Goal: Task Accomplishment & Management: Manage account settings

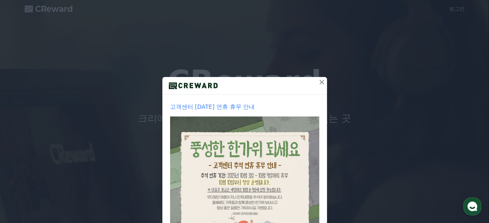
click at [320, 85] on icon at bounding box center [322, 82] width 8 height 8
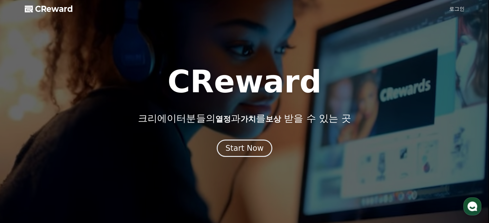
click at [457, 8] on link "로그인" at bounding box center [456, 9] width 15 height 8
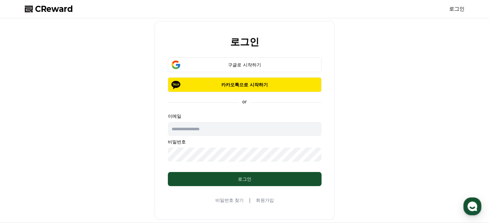
type input "**********"
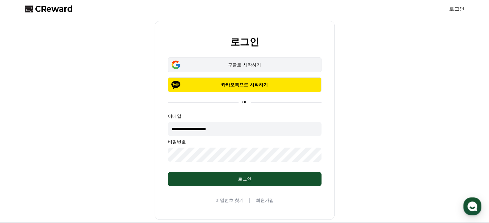
click at [230, 68] on button "구글로 시작하기" at bounding box center [245, 65] width 154 height 15
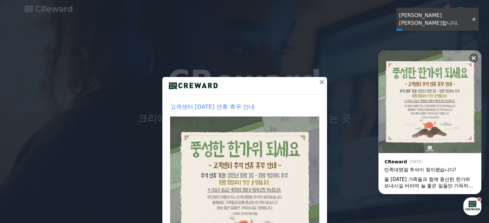
click at [318, 83] on icon at bounding box center [322, 82] width 8 height 8
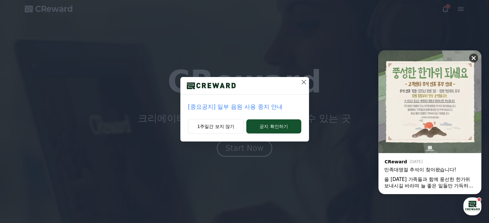
click at [473, 57] on icon at bounding box center [473, 58] width 6 height 6
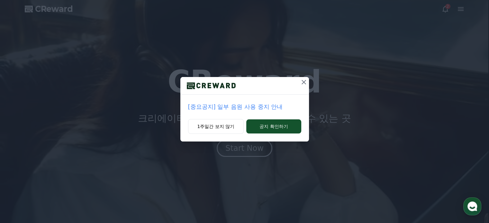
click at [302, 82] on icon at bounding box center [304, 82] width 8 height 8
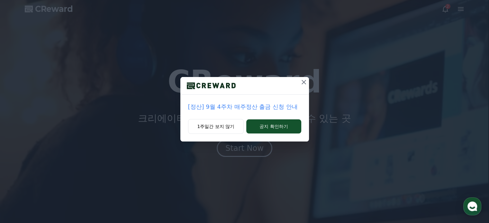
click at [302, 82] on icon at bounding box center [304, 82] width 8 height 8
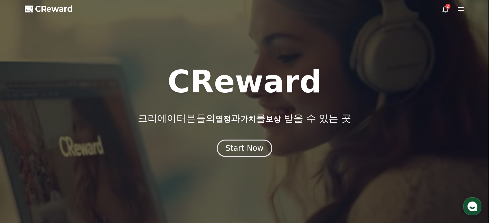
click at [444, 9] on icon at bounding box center [445, 9] width 8 height 8
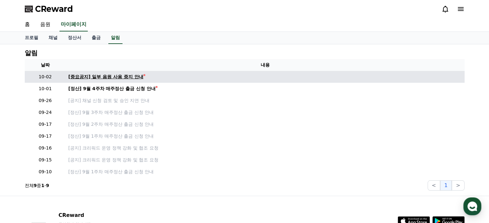
click at [101, 76] on div "[중요공지] 일부 음원 사용 중지 안내" at bounding box center [105, 77] width 75 height 7
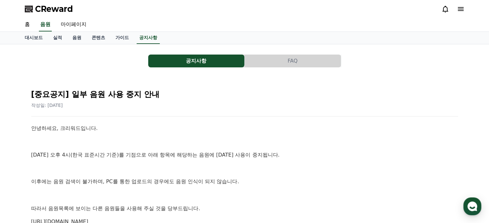
click at [461, 7] on icon at bounding box center [461, 9] width 6 height 4
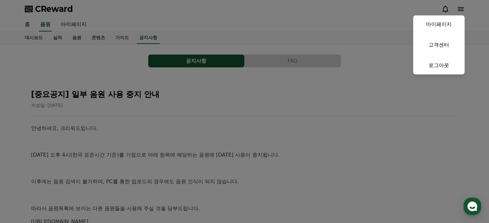
click at [72, 23] on button "close" at bounding box center [244, 111] width 489 height 223
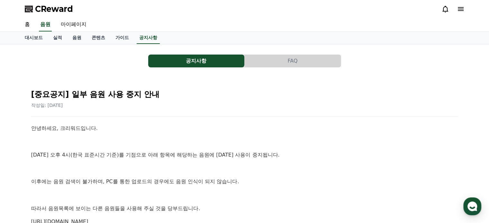
click at [72, 23] on link "마이페이지" at bounding box center [74, 24] width 36 height 13
select select "**********"
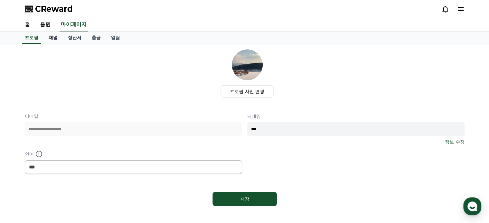
click at [51, 40] on link "채널" at bounding box center [52, 38] width 19 height 12
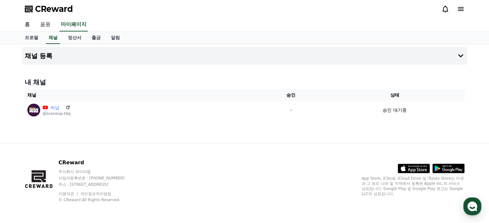
click at [51, 26] on link "음원" at bounding box center [45, 24] width 21 height 13
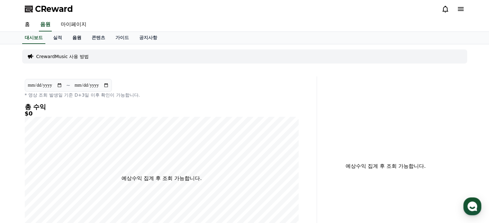
click at [76, 39] on link "음원" at bounding box center [76, 38] width 19 height 12
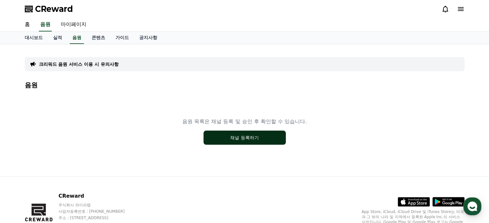
click at [236, 137] on button "채널 등록하기" at bounding box center [244, 138] width 82 height 14
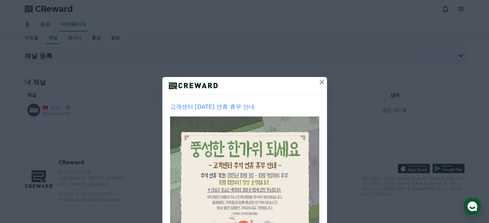
click at [319, 81] on icon at bounding box center [322, 82] width 8 height 8
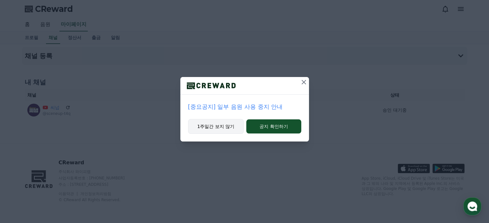
click at [211, 124] on button "1주일간 보지 않기" at bounding box center [216, 126] width 56 height 15
click at [303, 81] on icon at bounding box center [303, 82] width 4 height 4
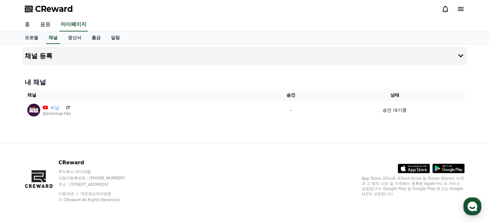
click at [26, 25] on link "홈" at bounding box center [27, 24] width 15 height 13
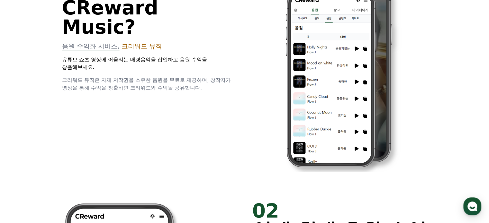
scroll to position [353, 0]
